Goal: Find specific page/section: Find specific page/section

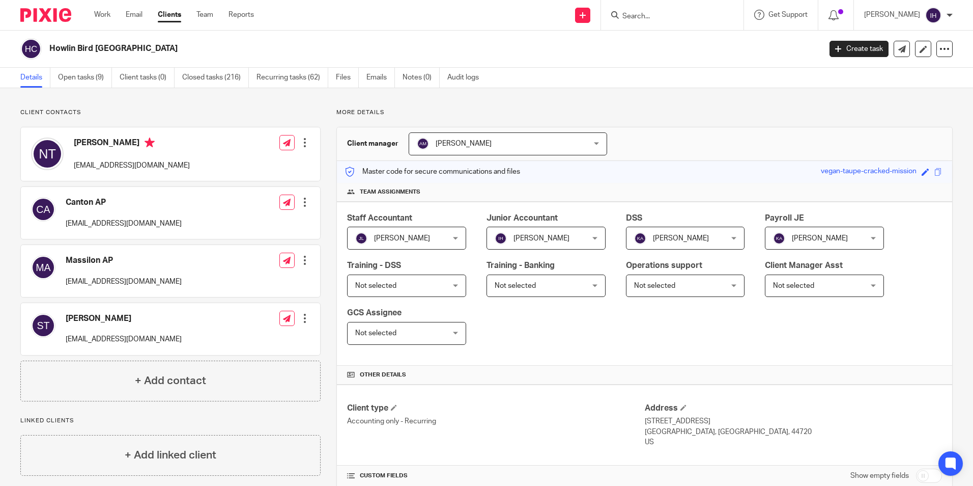
click at [637, 12] on input "Search" at bounding box center [667, 16] width 92 height 9
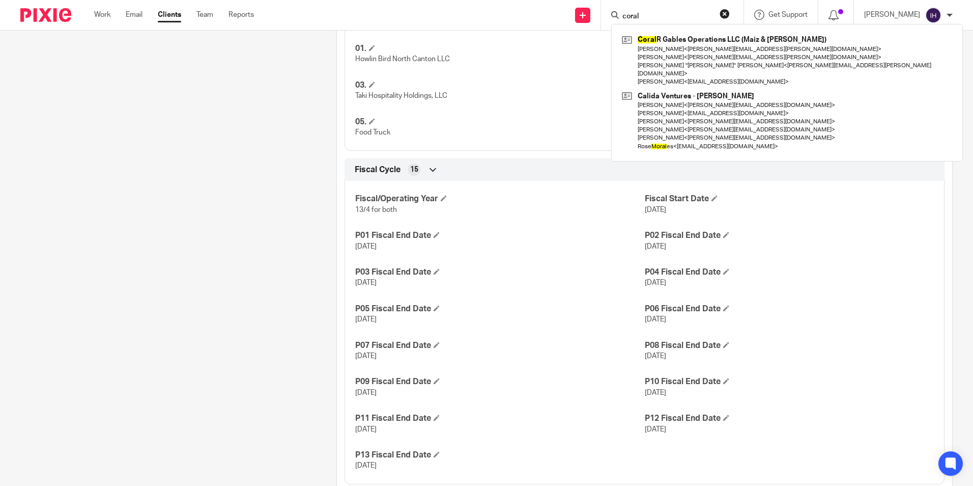
type input "coral"
click button "submit" at bounding box center [0, 0] width 0 height 0
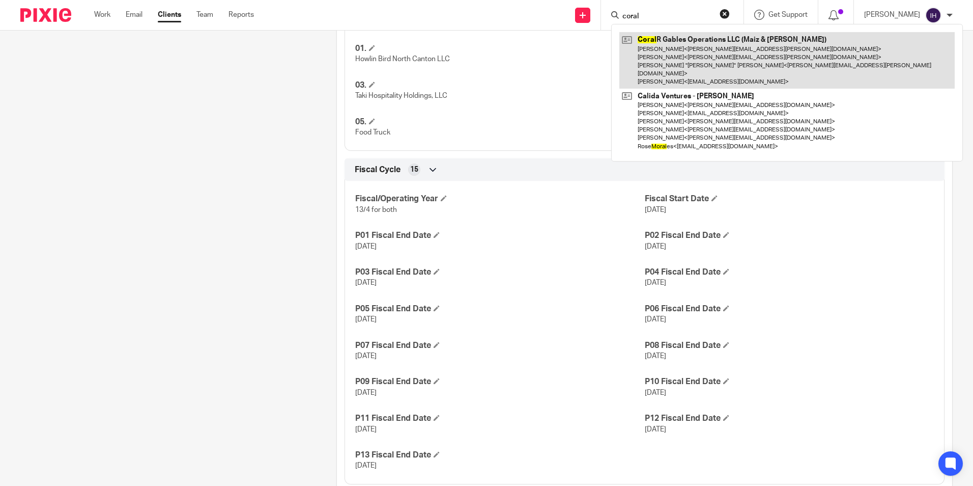
click at [634, 42] on link at bounding box center [786, 60] width 335 height 56
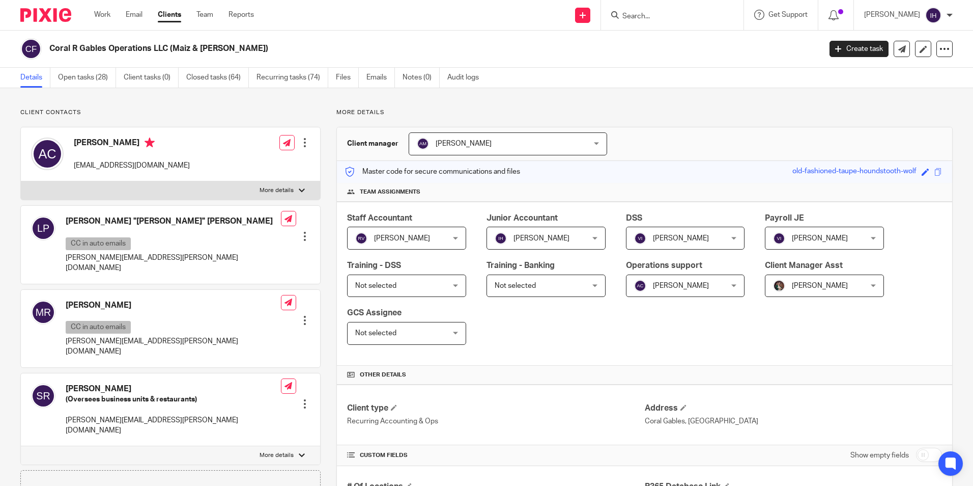
click at [640, 16] on input "Search" at bounding box center [667, 16] width 92 height 9
